Goal: Task Accomplishment & Management: Complete application form

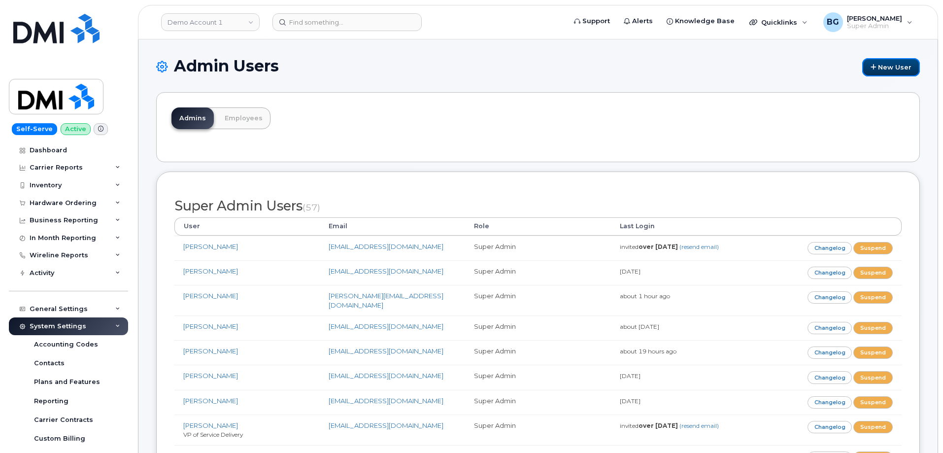
drag, startPoint x: 897, startPoint y: 65, endPoint x: 756, endPoint y: 4, distance: 153.3
click at [896, 65] on link "New User" at bounding box center [891, 67] width 58 height 18
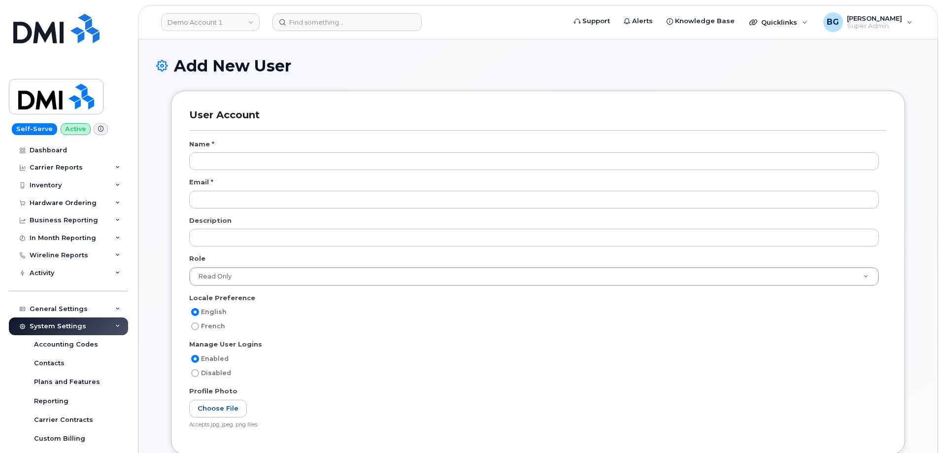
select select
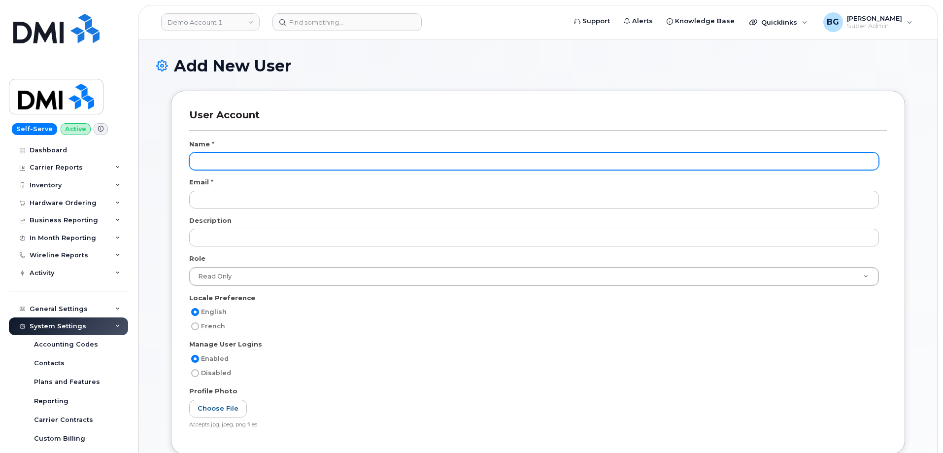
scroll to position [37, 0]
click at [213, 161] on input "text" at bounding box center [533, 161] width 689 height 18
paste input "[PERSON_NAME]"
type input "[PERSON_NAME]"
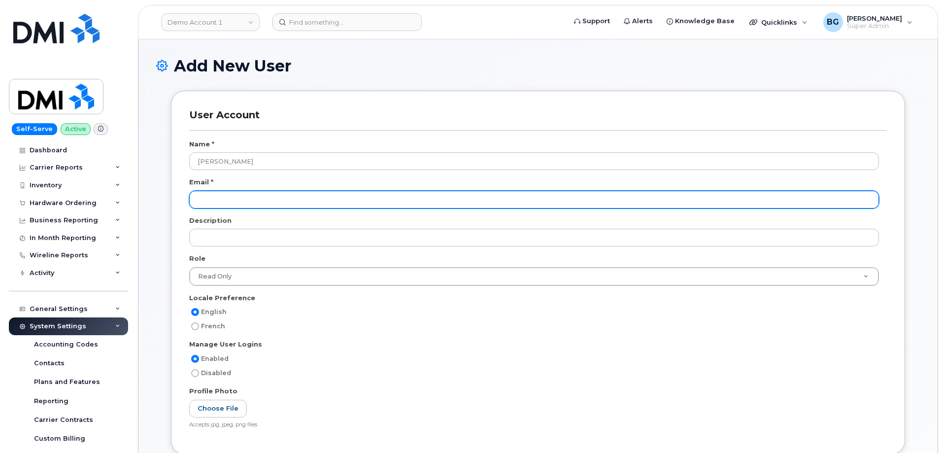
click at [252, 201] on input "email" at bounding box center [533, 200] width 689 height 18
paste input "[EMAIL_ADDRESS][DOMAIN_NAME]"
type input "[EMAIL_ADDRESS][DOMAIN_NAME]"
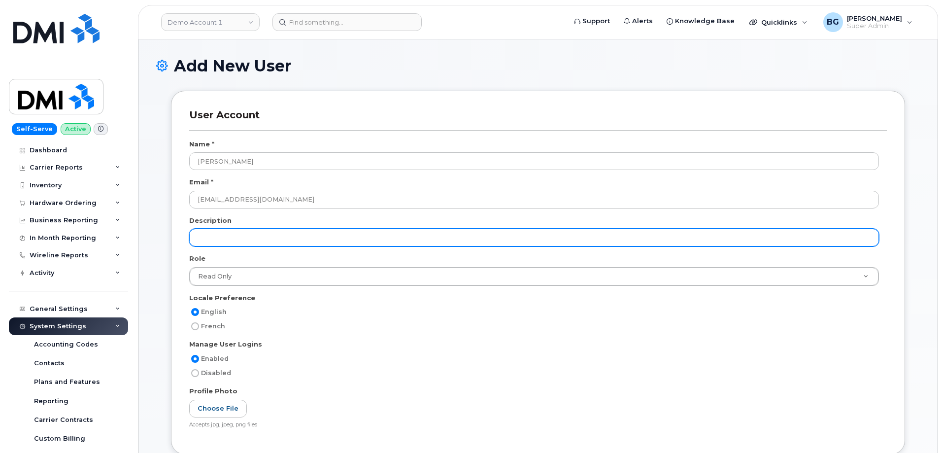
click at [239, 240] on input "text" at bounding box center [533, 238] width 689 height 18
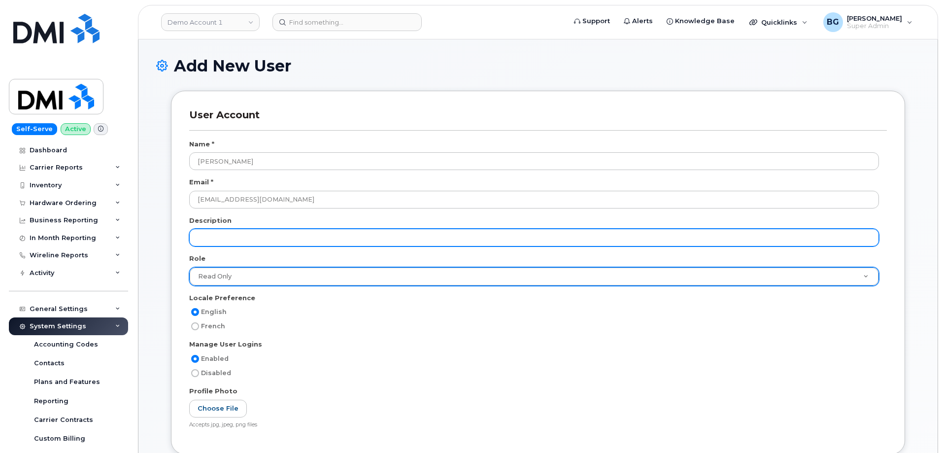
paste input "End User Support Specialist -Tier I"
type input "End User Support Specialist -Tier I"
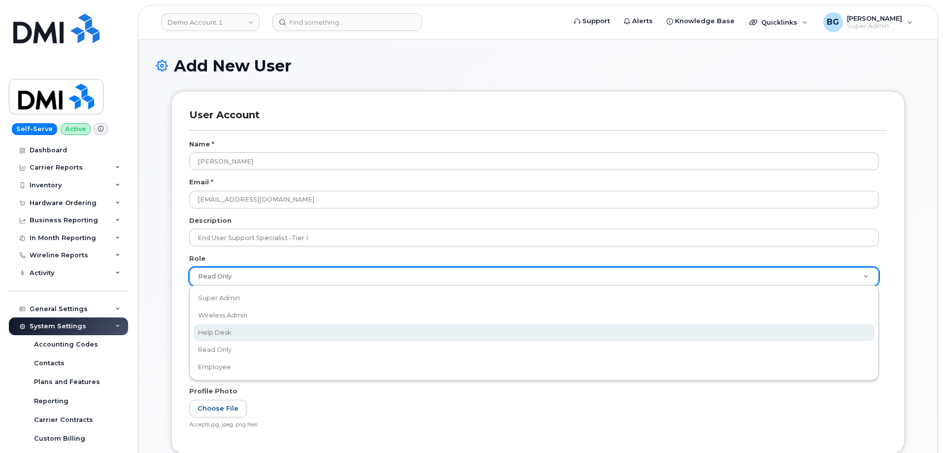
select select "help_desk"
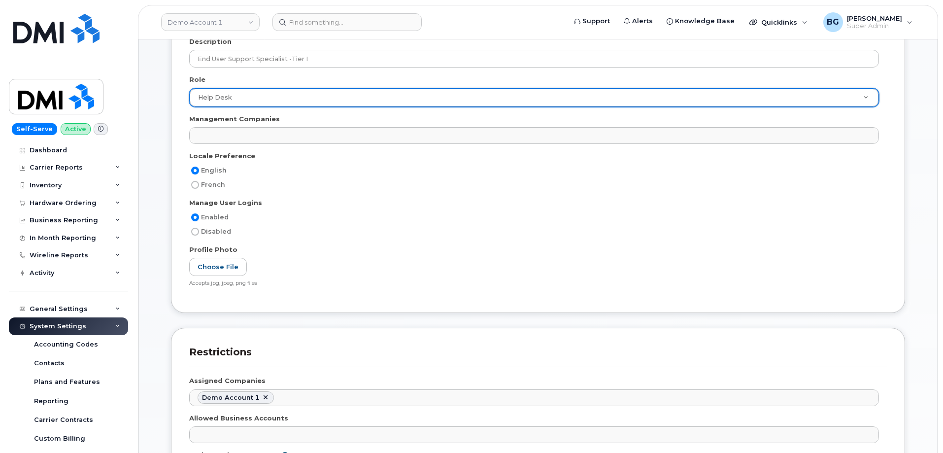
scroll to position [197, 0]
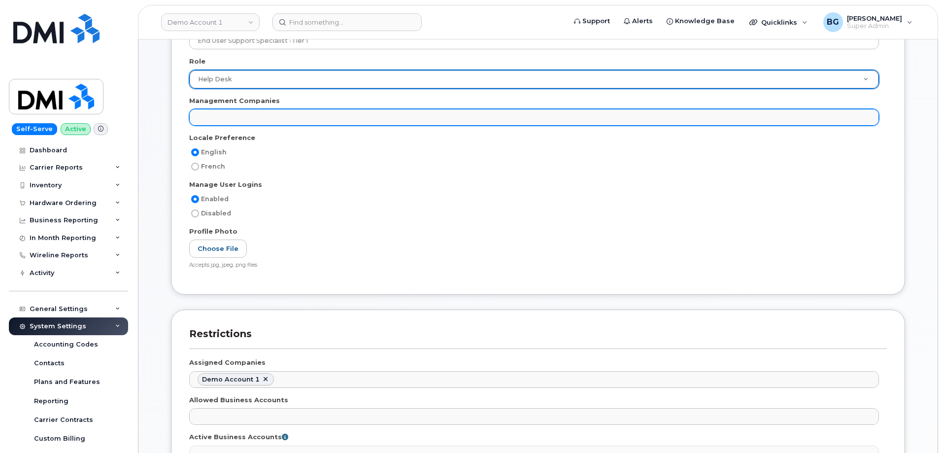
click at [223, 117] on ul at bounding box center [534, 117] width 688 height 16
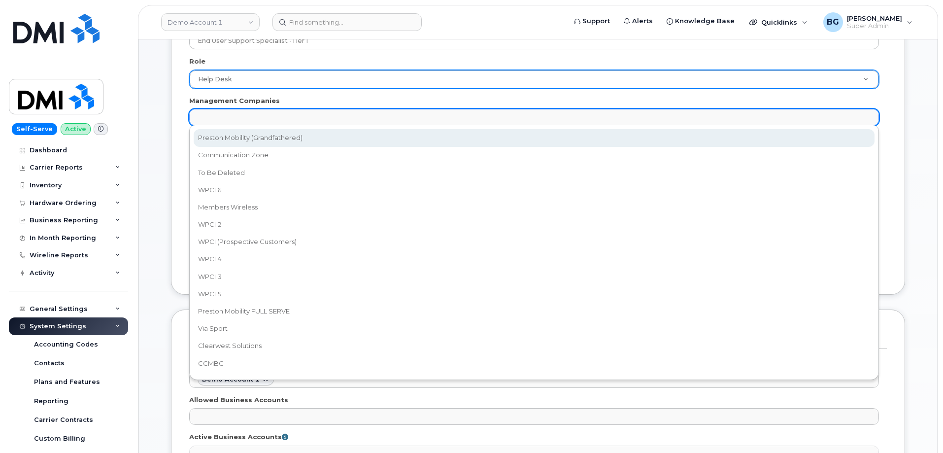
select select "14"
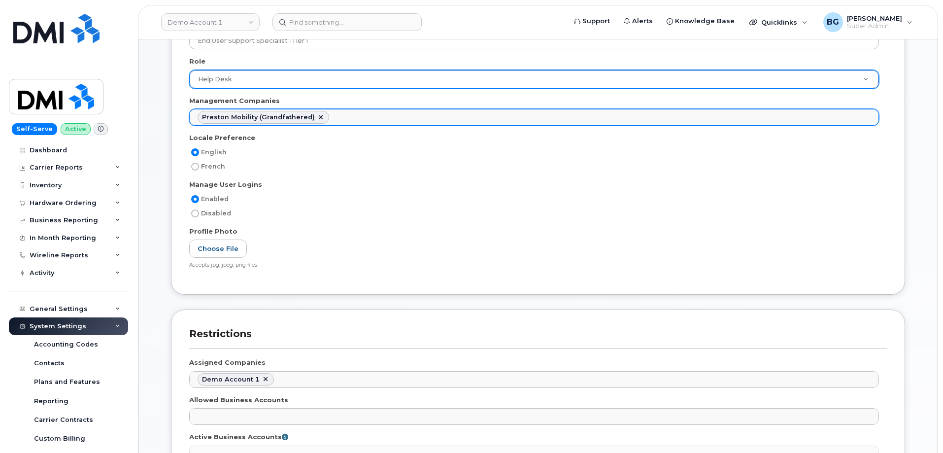
click at [352, 122] on ul "Preston Mobility (Grandfathered)" at bounding box center [534, 117] width 688 height 16
click at [441, 119] on ul "Preston Mobility (Grandfathered) Communication Zone" at bounding box center [534, 117] width 688 height 16
click at [500, 114] on ul "Preston Mobility (Grandfathered) Communication Zone WPCI 6" at bounding box center [534, 117] width 688 height 16
click at [562, 119] on ul "Preston Mobility (Grandfathered) Communication Zone WPCI 6 Members Wireless" at bounding box center [534, 117] width 688 height 16
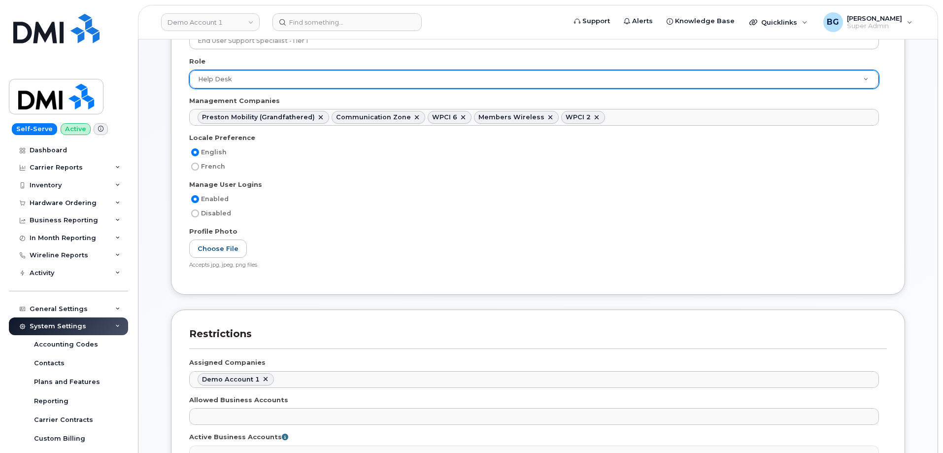
drag, startPoint x: 618, startPoint y: 115, endPoint x: 579, endPoint y: 124, distance: 39.9
click at [618, 115] on ul "Preston Mobility (Grandfathered) Communication Zone WPCI 6 Members Wireless WPC…" at bounding box center [534, 117] width 688 height 16
drag, startPoint x: 688, startPoint y: 115, endPoint x: 643, endPoint y: 124, distance: 46.2
click at [687, 115] on ul "Preston Mobility (Grandfathered) Communication Zone WPCI 6 Members Wireless WPC…" at bounding box center [534, 117] width 688 height 16
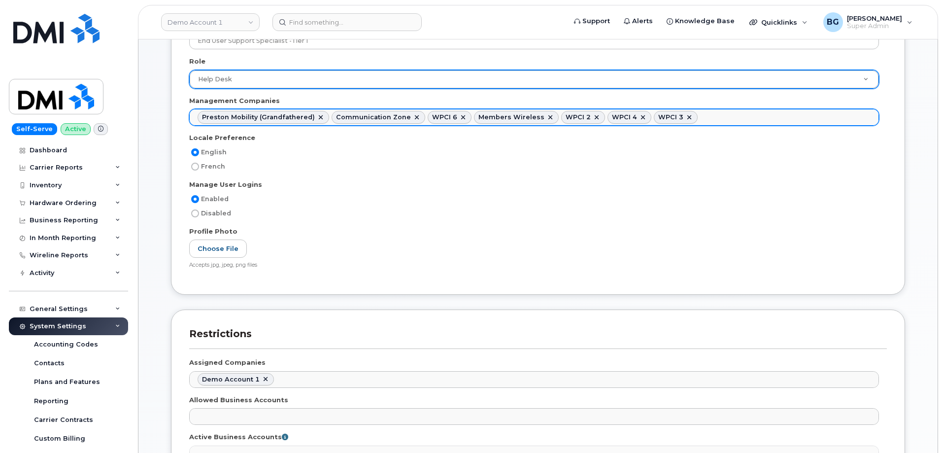
click at [706, 119] on ul "Preston Mobility (Grandfathered) Communication Zone WPCI 6 Members Wireless WPC…" at bounding box center [534, 117] width 688 height 16
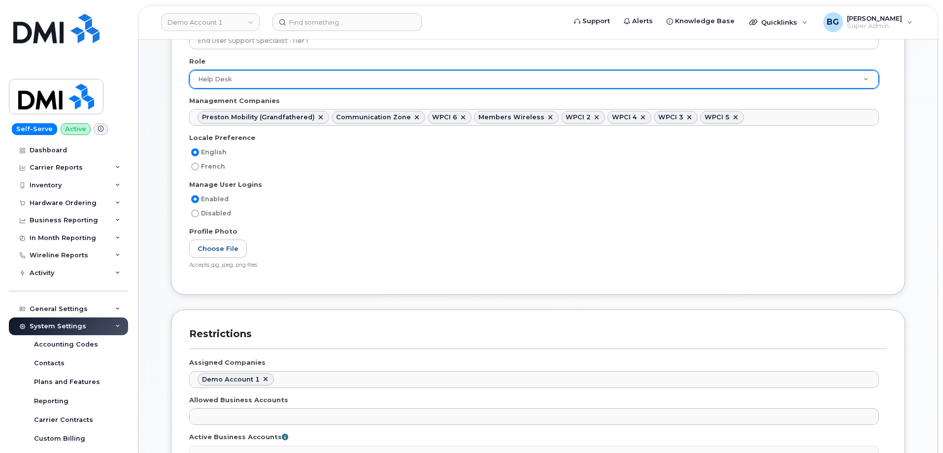
drag, startPoint x: 735, startPoint y: 116, endPoint x: 703, endPoint y: 127, distance: 33.5
click at [734, 116] on ul "Preston Mobility (Grandfathered) Communication Zone WPCI 6 Members Wireless WPC…" at bounding box center [534, 117] width 688 height 16
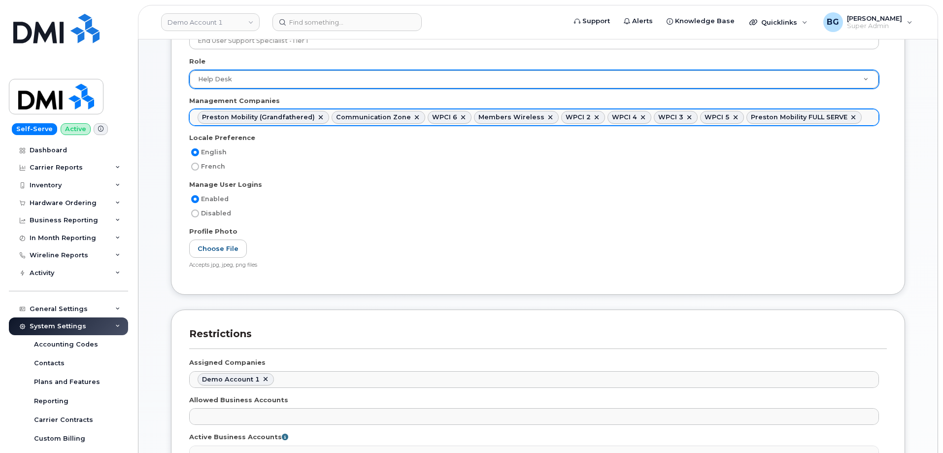
click at [861, 121] on input "text" at bounding box center [866, 117] width 10 height 14
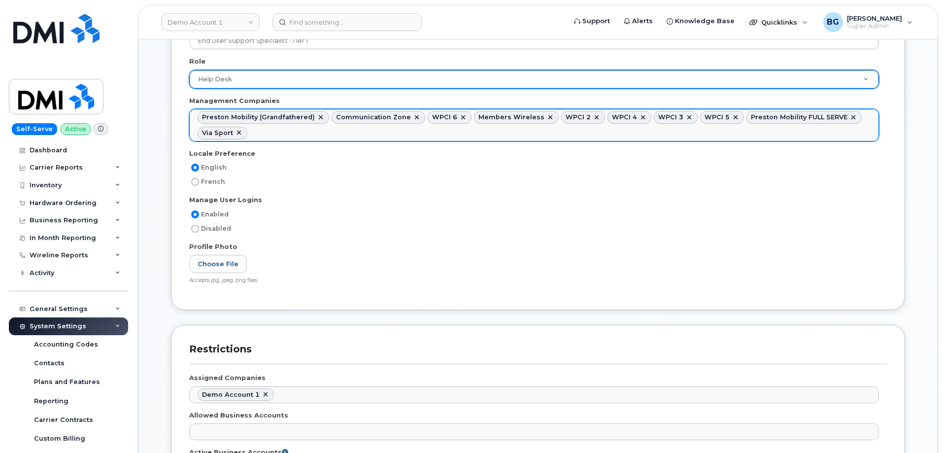
drag, startPoint x: 343, startPoint y: 136, endPoint x: 328, endPoint y: 138, distance: 14.9
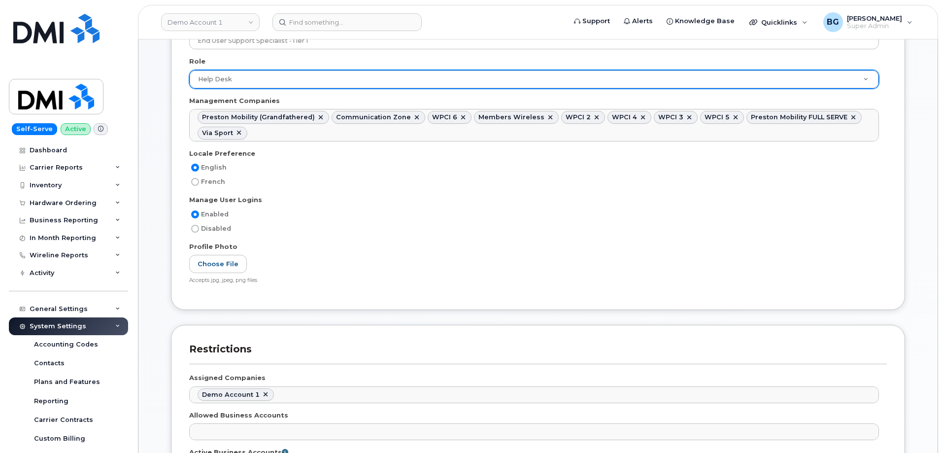
click at [343, 136] on ul "Preston Mobility (Grandfathered) Communication Zone WPCI 6 Members Wireless WPC…" at bounding box center [534, 124] width 688 height 31
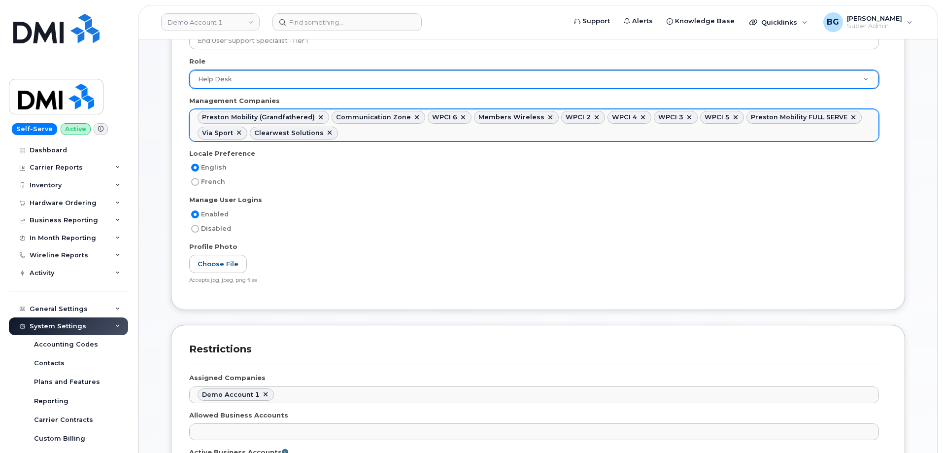
click at [353, 132] on ul "Preston Mobility (Grandfathered) Communication Zone WPCI 6 Members Wireless WPC…" at bounding box center [534, 124] width 688 height 31
click at [401, 130] on ul "Preston Mobility (Grandfathered) Communication Zone WPCI 6 Members Wireless WPC…" at bounding box center [534, 124] width 688 height 31
click at [481, 132] on input "text" at bounding box center [486, 133] width 10 height 14
click at [532, 134] on ul "Preston Mobility (Grandfathered) Communication Zone WPCI 6 Members Wireless WPC…" at bounding box center [534, 124] width 688 height 31
click at [645, 135] on ul "Preston Mobility (Grandfathered) Communication Zone WPCI 6 Members Wireless WPC…" at bounding box center [534, 124] width 688 height 31
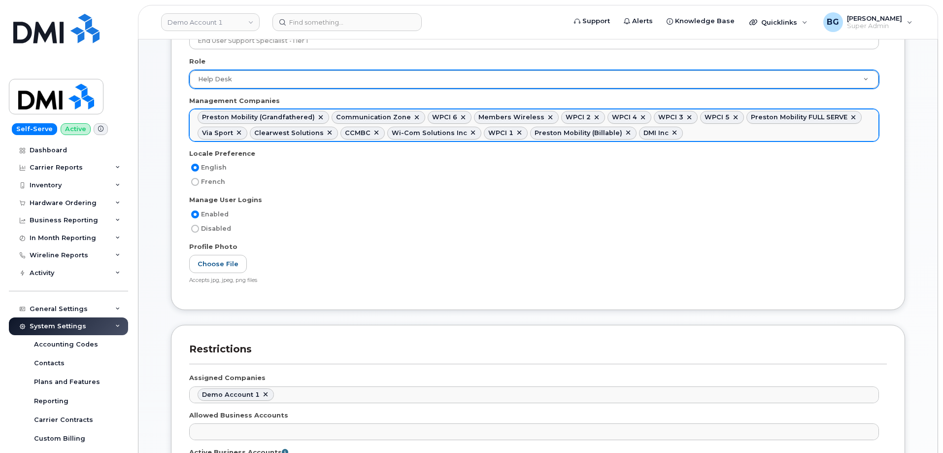
click at [687, 136] on ul "Preston Mobility (Grandfathered) Communication Zone WPCI 6 Members Wireless WPC…" at bounding box center [534, 124] width 688 height 31
click at [769, 133] on ul "Preston Mobility (Grandfathered) Communication Zone WPCI 6 Members Wireless WPC…" at bounding box center [534, 124] width 688 height 31
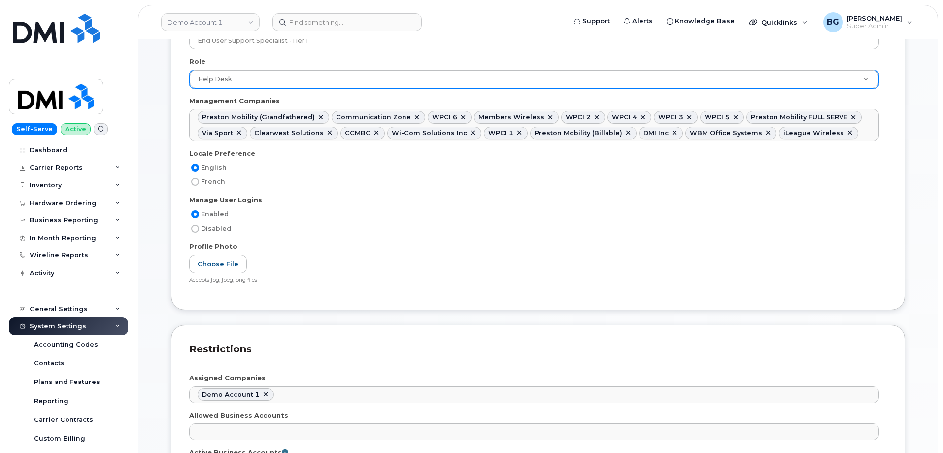
drag, startPoint x: 841, startPoint y: 134, endPoint x: 734, endPoint y: 143, distance: 107.7
click at [837, 135] on ul "Preston Mobility (Grandfathered) Communication Zone WPCI 6 Members Wireless WPC…" at bounding box center [534, 124] width 688 height 31
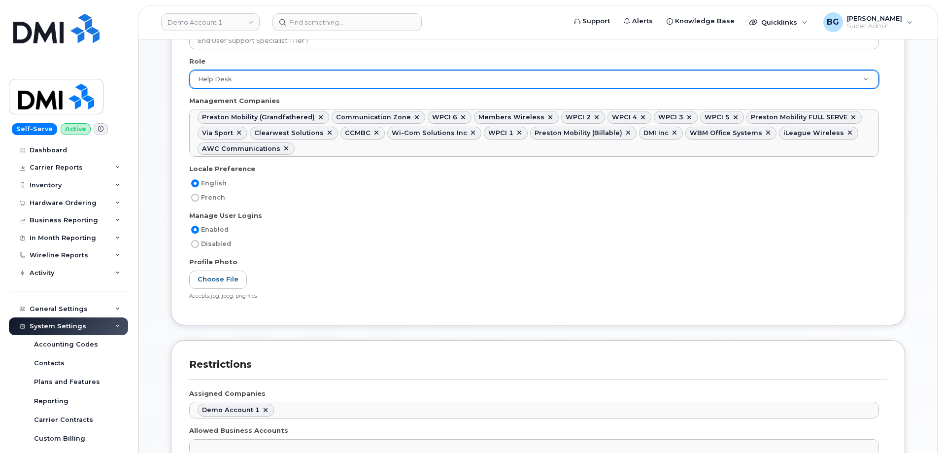
drag, startPoint x: 681, startPoint y: 146, endPoint x: 629, endPoint y: 155, distance: 52.5
click at [681, 146] on ul "Preston Mobility (Grandfathered) Communication Zone WPCI 6 Members Wireless WPC…" at bounding box center [534, 132] width 688 height 47
click at [396, 235] on div "Enabled" at bounding box center [533, 230] width 689 height 12
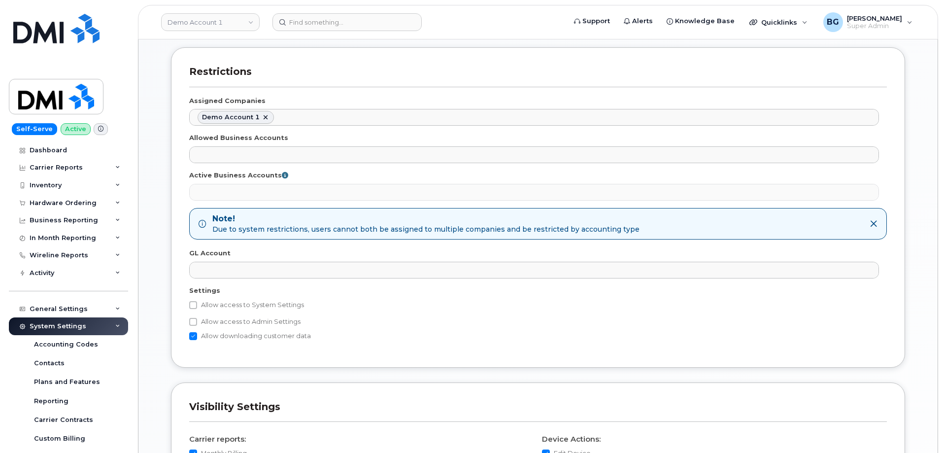
scroll to position [492, 0]
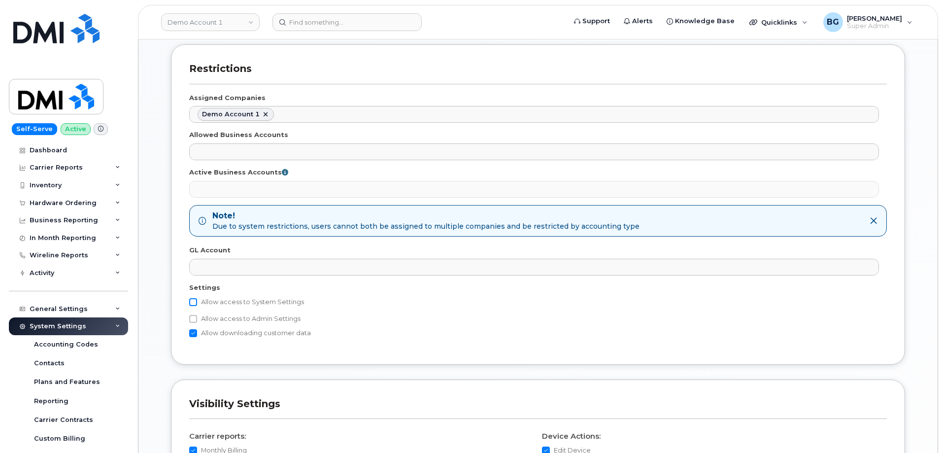
click at [196, 303] on input "Allow access to System Settings" at bounding box center [193, 302] width 8 height 8
checkbox input "true"
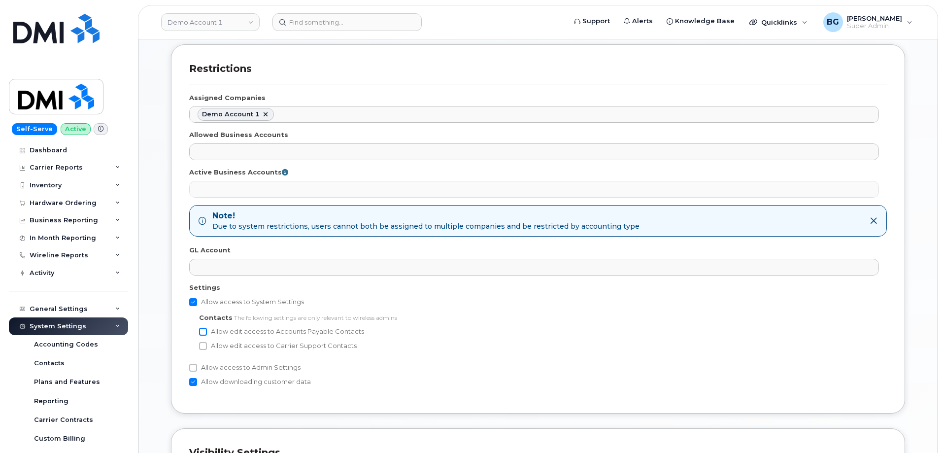
click at [202, 330] on input "Allow edit access to Accounts Payable Contacts" at bounding box center [203, 331] width 8 height 8
checkbox input "true"
click at [203, 345] on input "Allow edit access to Carrier Support Contacts" at bounding box center [203, 346] width 8 height 8
checkbox input "true"
drag, startPoint x: 192, startPoint y: 368, endPoint x: 254, endPoint y: 369, distance: 61.6
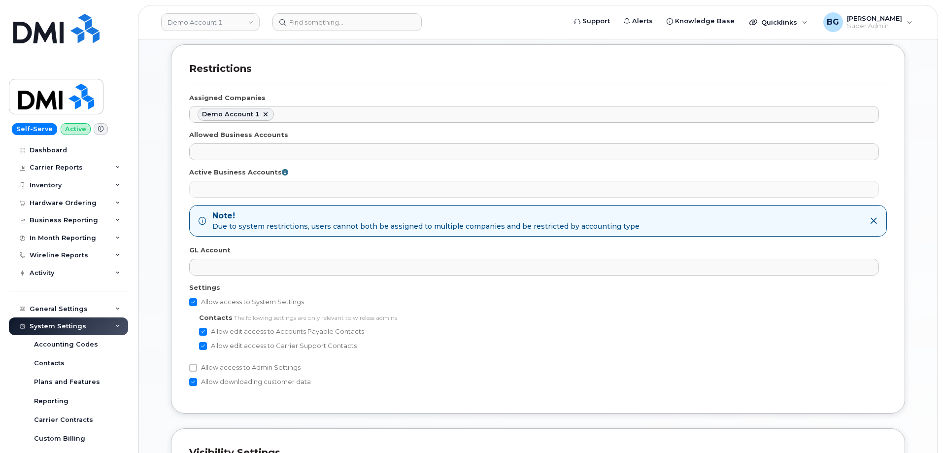
click at [192, 369] on input "Allow access to Admin Settings" at bounding box center [193, 367] width 8 height 8
checkbox input "true"
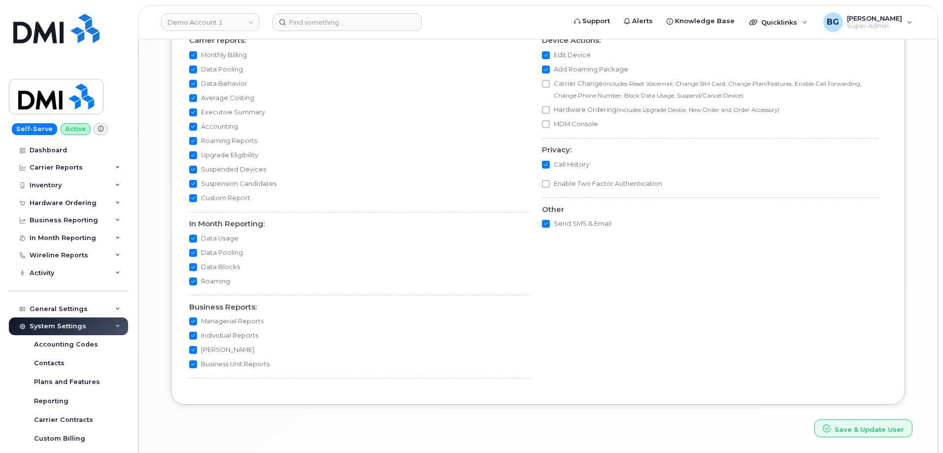
scroll to position [952, 0]
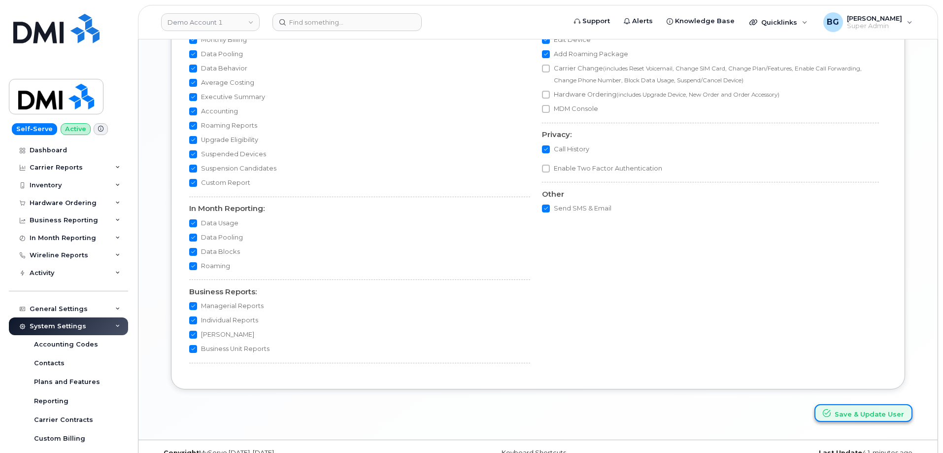
click at [853, 413] on button "Save & Update User" at bounding box center [863, 413] width 98 height 18
